Goal: Find specific page/section: Find specific page/section

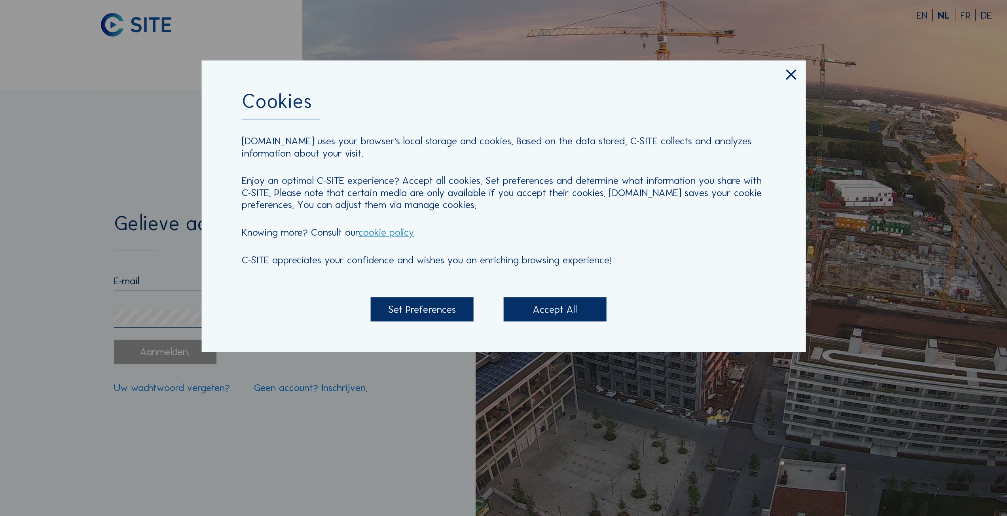
click at [443, 308] on div "Set Preferences" at bounding box center [422, 310] width 103 height 24
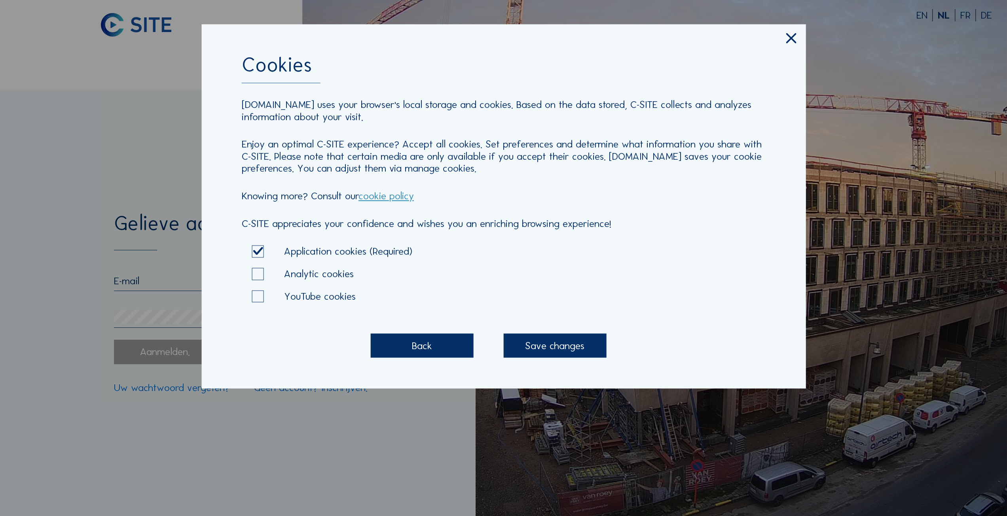
click at [525, 337] on div "Save changes" at bounding box center [555, 346] width 103 height 24
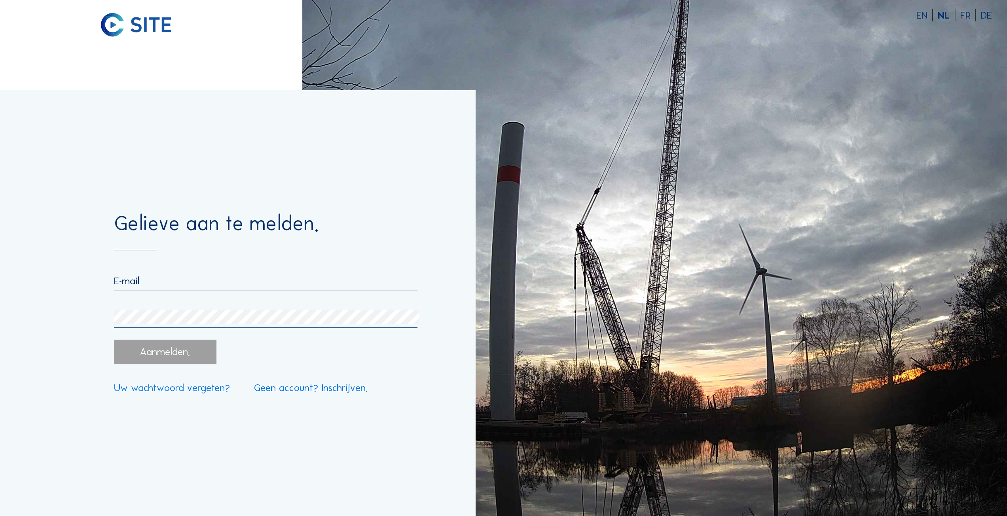
click at [153, 287] on input "email" at bounding box center [265, 281] width 303 height 12
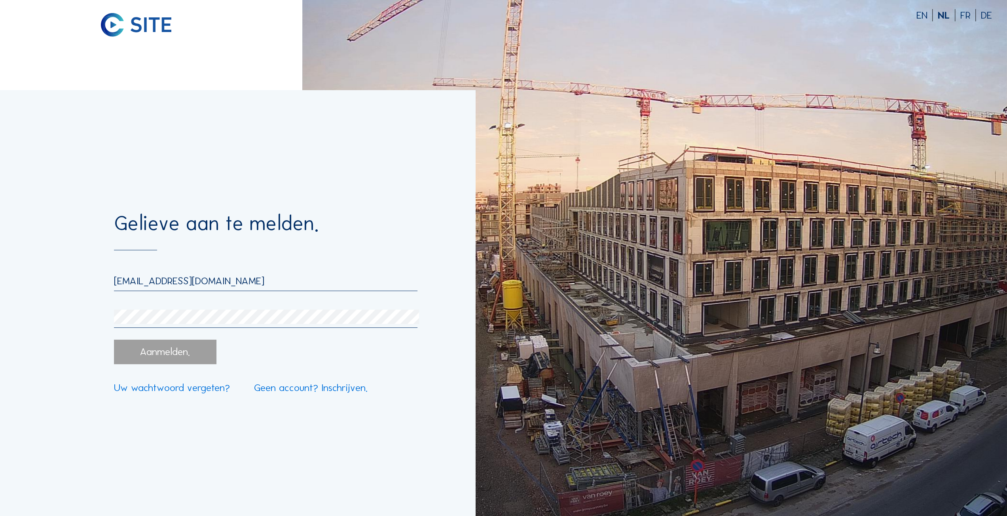
type input "[EMAIL_ADDRESS][DOMAIN_NAME]"
click at [157, 360] on div "Aanmelden." at bounding box center [165, 352] width 103 height 24
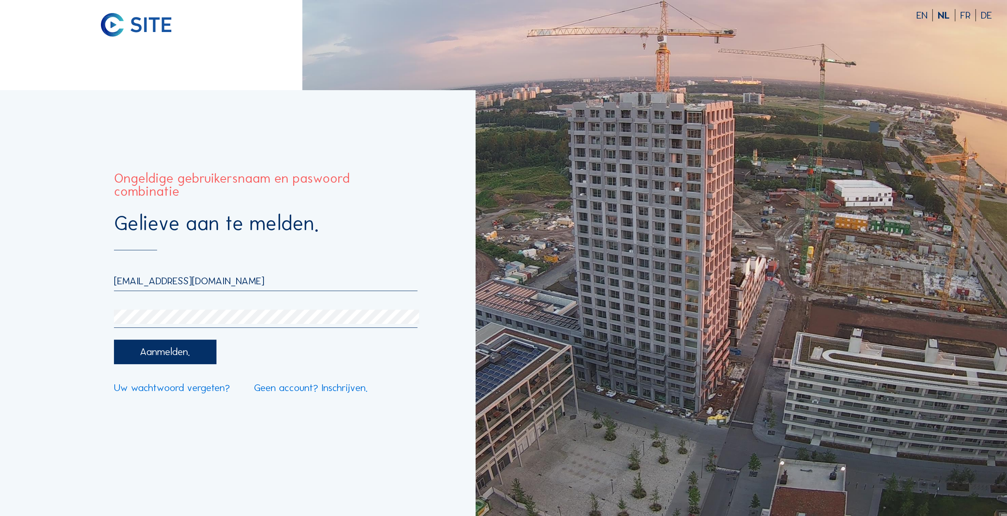
click at [100, 319] on div "Gelieve aan te melden. [PERSON_NAME][EMAIL_ADDRESS][DOMAIN_NAME] Aanmelden. Uw …" at bounding box center [237, 303] width 475 height 426
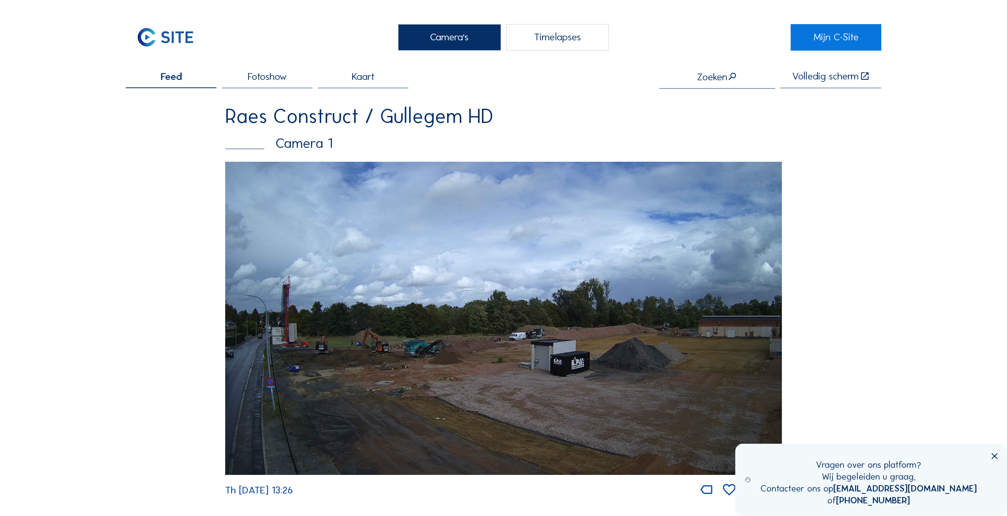
click at [996, 453] on icon at bounding box center [994, 457] width 10 height 10
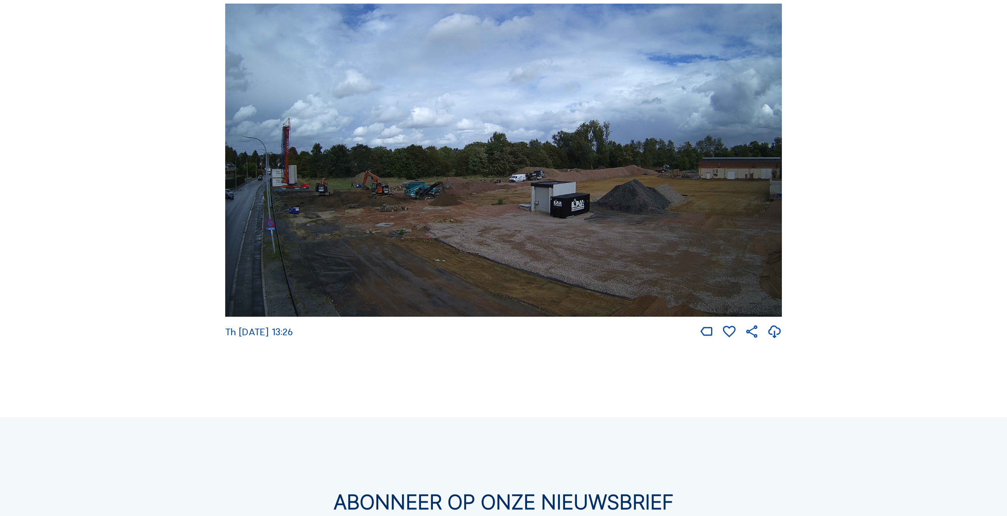
scroll to position [79, 0]
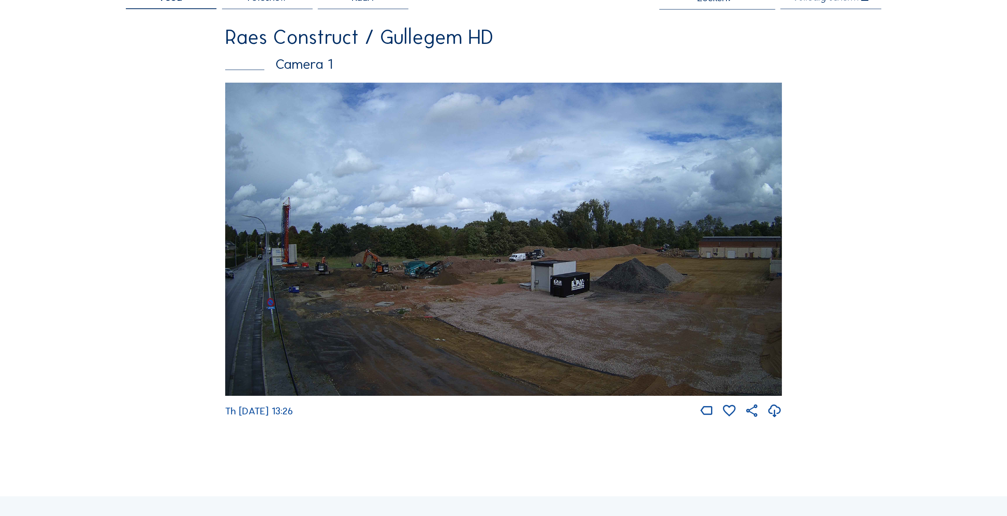
click at [334, 271] on img at bounding box center [503, 239] width 557 height 313
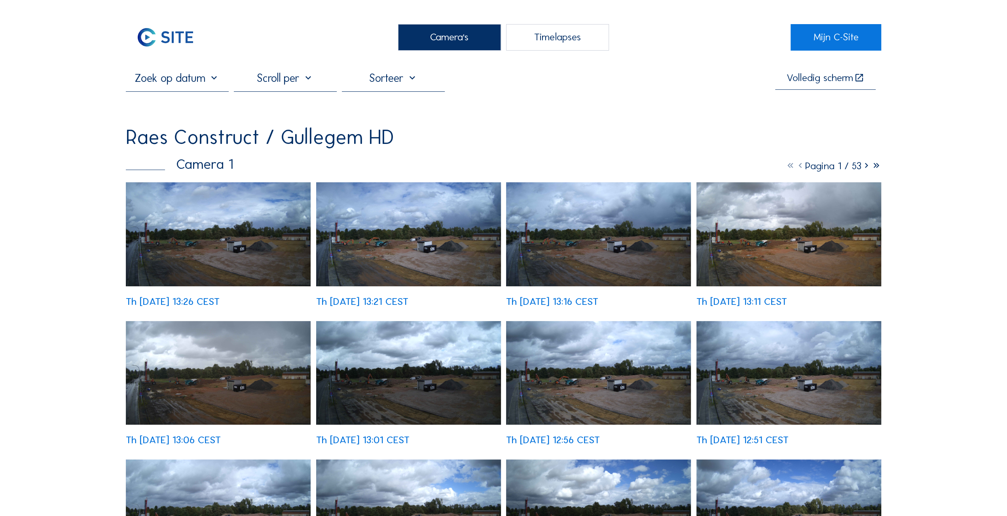
click at [245, 246] on img at bounding box center [218, 234] width 185 height 104
